Goal: Task Accomplishment & Management: Complete application form

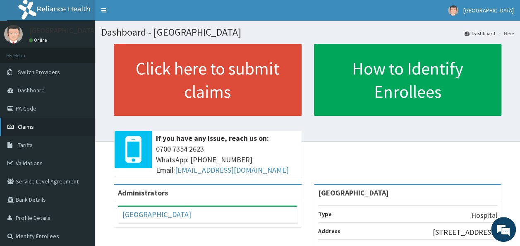
click at [45, 127] on link "Claims" at bounding box center [47, 126] width 95 height 18
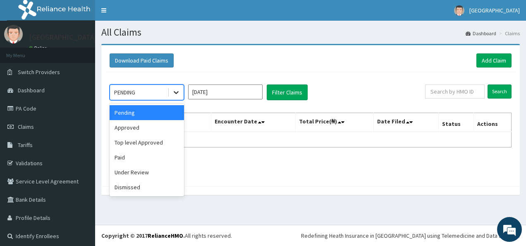
click at [176, 91] on icon at bounding box center [176, 92] width 8 height 8
click at [135, 158] on div "Paid" at bounding box center [147, 157] width 74 height 15
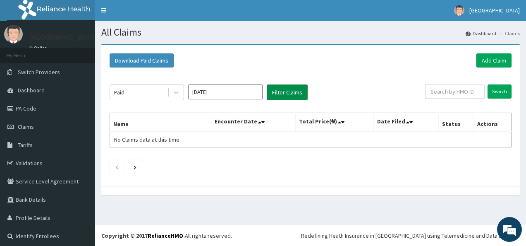
click at [279, 95] on button "Filter Claims" at bounding box center [287, 92] width 41 height 16
click at [284, 89] on button "Filter Claims" at bounding box center [287, 92] width 41 height 16
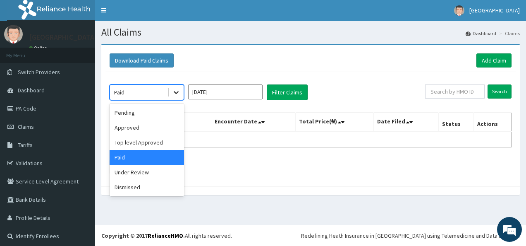
click at [177, 93] on icon at bounding box center [176, 92] width 5 height 3
click at [134, 127] on div "Approved" at bounding box center [147, 127] width 74 height 15
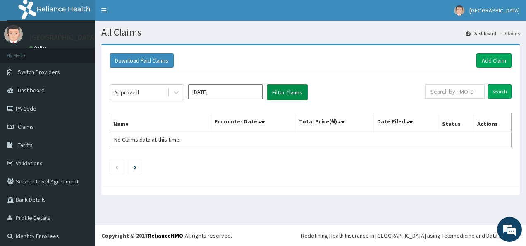
click at [287, 92] on button "Filter Claims" at bounding box center [287, 92] width 41 height 16
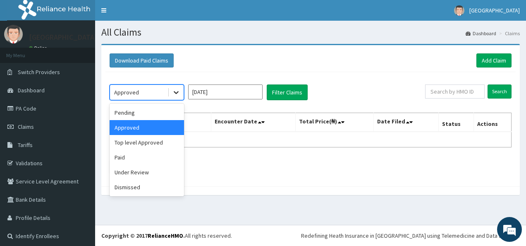
click at [177, 92] on icon at bounding box center [176, 92] width 5 height 3
click at [150, 173] on div "Under Review" at bounding box center [147, 172] width 74 height 15
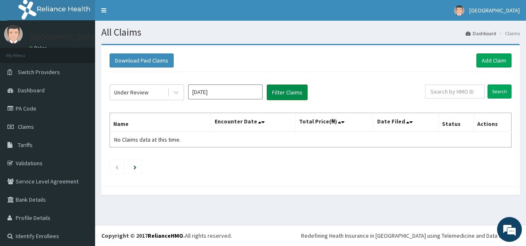
click at [288, 91] on button "Filter Claims" at bounding box center [287, 92] width 41 height 16
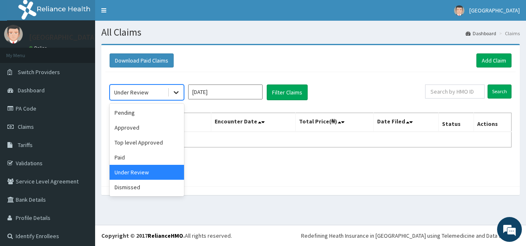
click at [176, 95] on icon at bounding box center [176, 92] width 8 height 8
click at [134, 117] on div "Pending" at bounding box center [147, 112] width 74 height 15
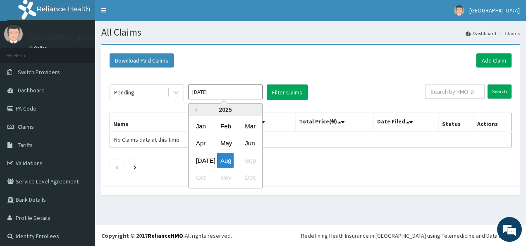
click at [250, 91] on input "Aug 2025" at bounding box center [225, 91] width 74 height 15
click at [204, 160] on div "Jul" at bounding box center [201, 160] width 17 height 15
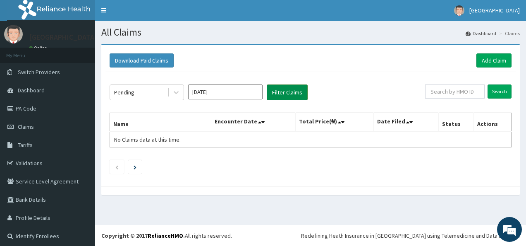
click at [295, 93] on button "Filter Claims" at bounding box center [287, 92] width 41 height 16
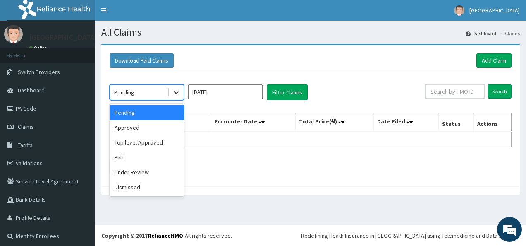
click at [177, 96] on div at bounding box center [176, 92] width 15 height 15
click at [146, 159] on div "Paid" at bounding box center [147, 157] width 74 height 15
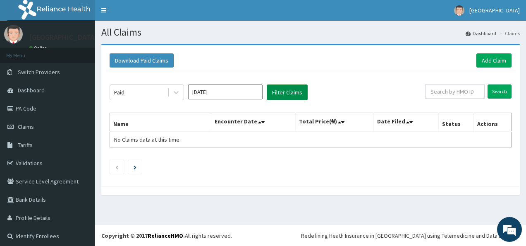
click at [284, 88] on button "Filter Claims" at bounding box center [287, 92] width 41 height 16
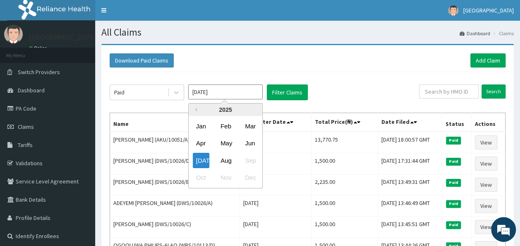
click at [241, 91] on input "Jul 2025" at bounding box center [225, 91] width 74 height 15
click at [226, 158] on div "Aug" at bounding box center [225, 160] width 17 height 15
type input "Aug 2025"
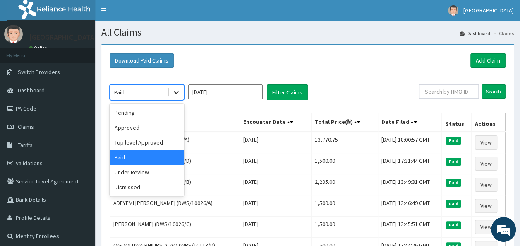
click at [177, 96] on icon at bounding box center [176, 92] width 8 height 8
click at [155, 113] on div "Pending" at bounding box center [147, 112] width 74 height 15
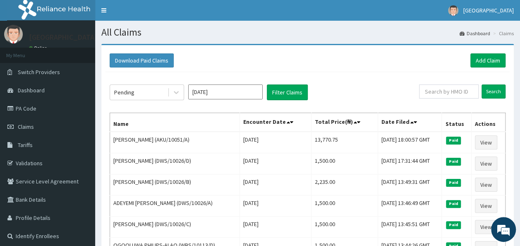
click at [325, 69] on div "Download Paid Claims Add Claim" at bounding box center [307, 60] width 404 height 23
click at [288, 91] on button "Filter Claims" at bounding box center [287, 92] width 41 height 16
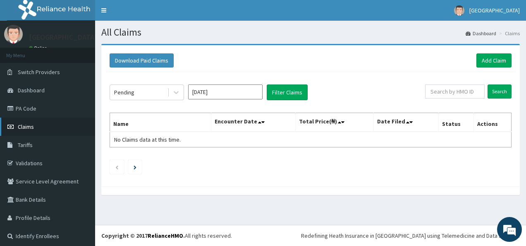
click at [56, 125] on link "Claims" at bounding box center [47, 126] width 95 height 18
click at [45, 92] on link "Dashboard" at bounding box center [47, 90] width 95 height 18
click at [40, 85] on link "Dashboard" at bounding box center [47, 90] width 95 height 18
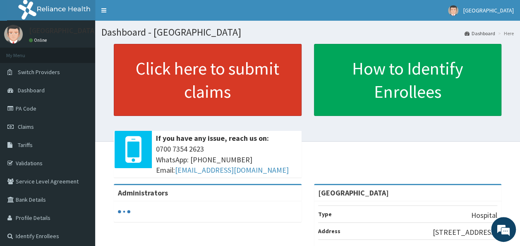
click at [240, 85] on link "Click here to submit claims" at bounding box center [208, 80] width 188 height 72
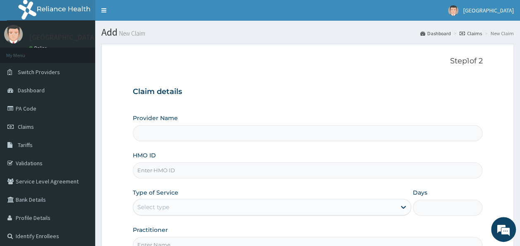
type input "[GEOGRAPHIC_DATA]"
click at [35, 109] on link "PA Code" at bounding box center [47, 108] width 95 height 18
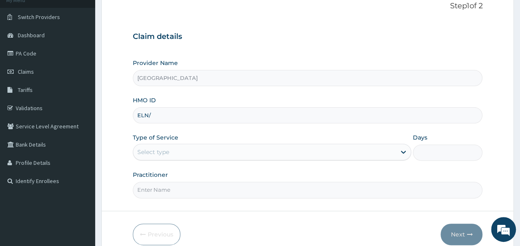
type input "ELN/10234/C"
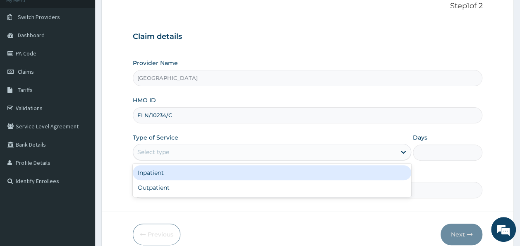
click at [255, 149] on div "Select type" at bounding box center [264, 151] width 263 height 13
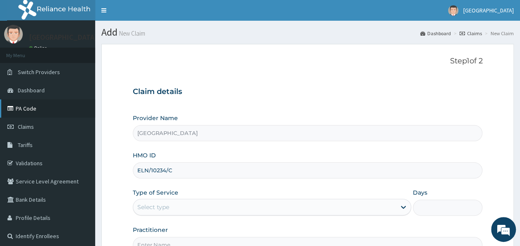
click at [62, 105] on link "PA Code" at bounding box center [47, 108] width 95 height 18
